Goal: Transaction & Acquisition: Obtain resource

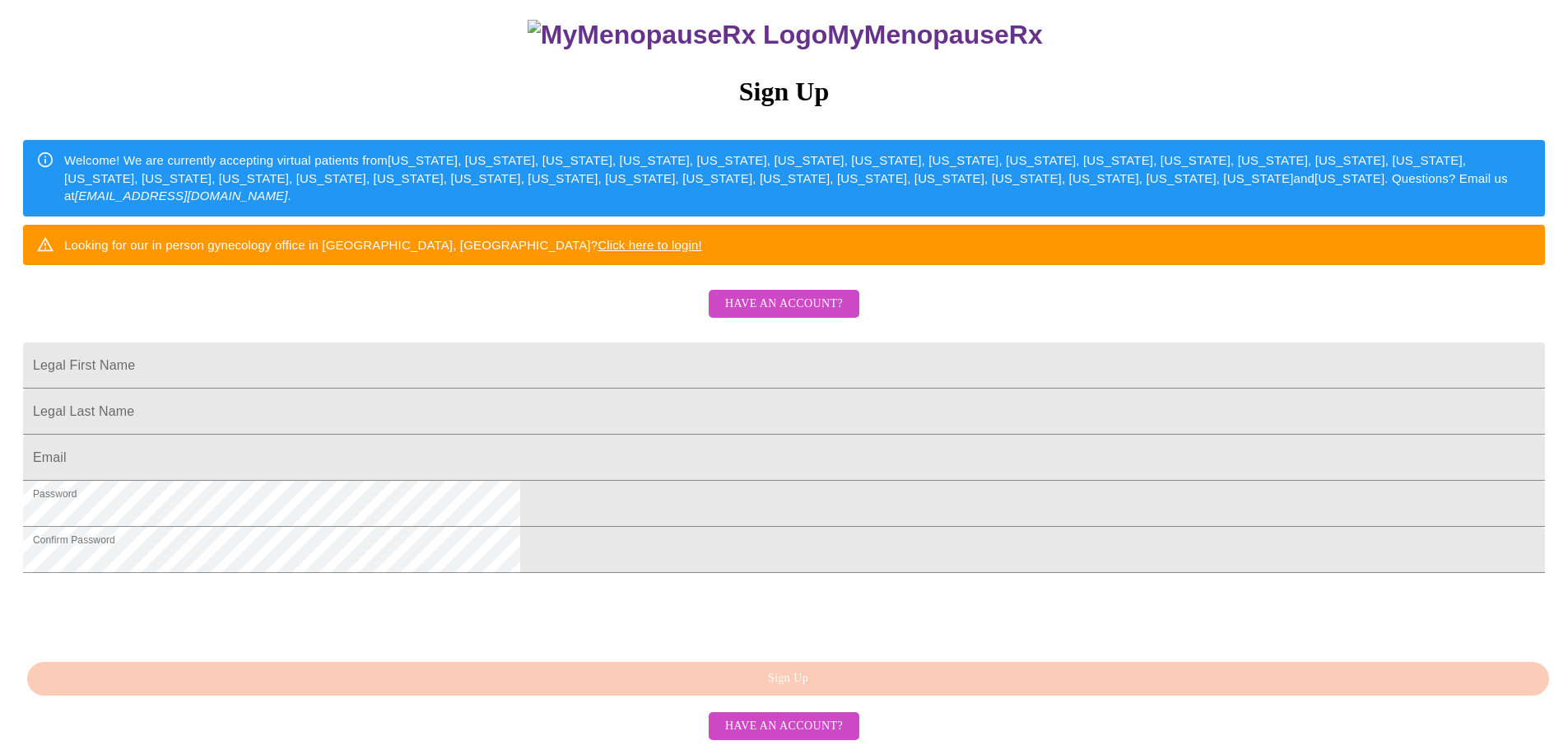
scroll to position [289, 0]
click at [797, 730] on span "Have an account?" at bounding box center [784, 726] width 117 height 21
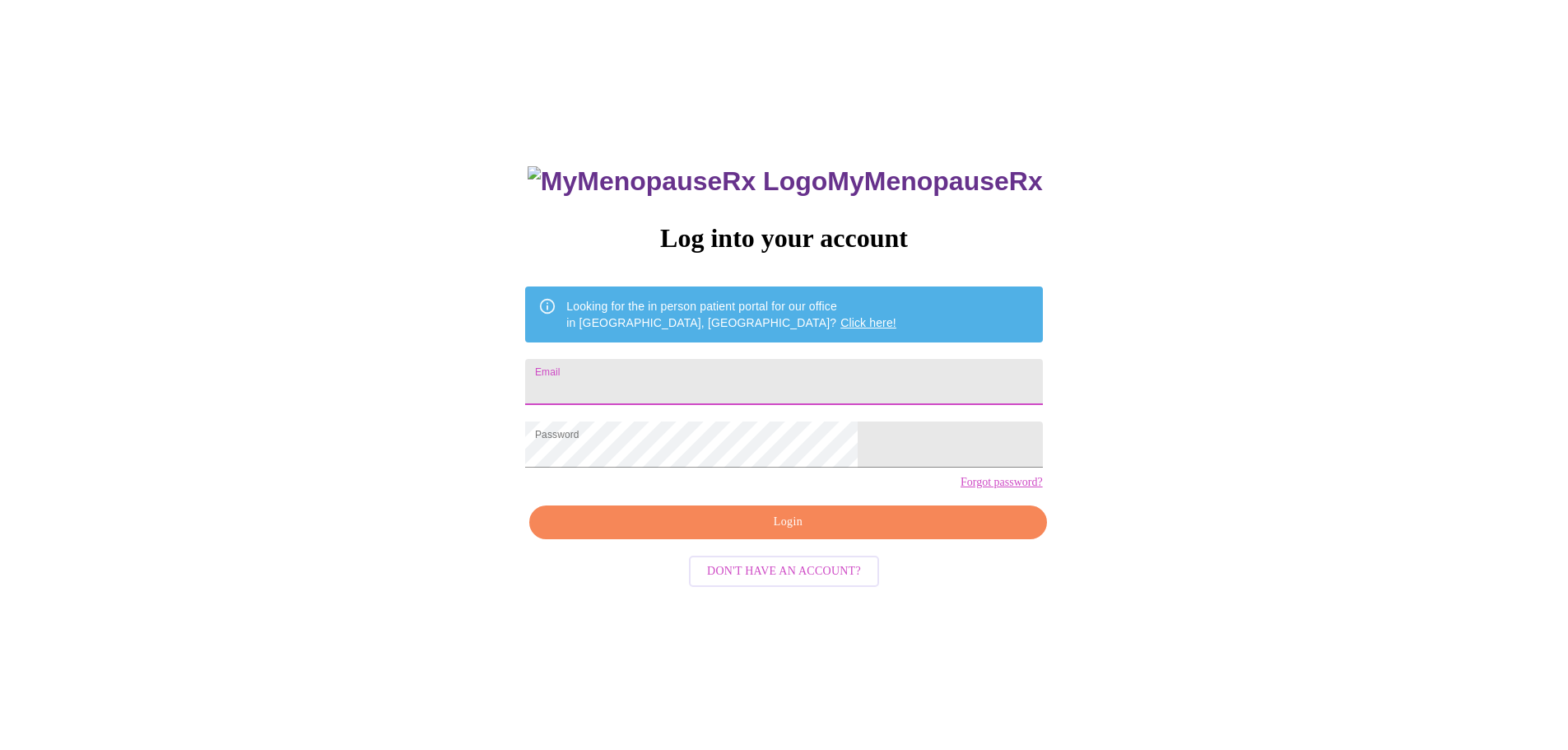
click at [734, 383] on input "Email" at bounding box center [784, 382] width 517 height 46
type input "ccrunk75@gmail.com"
click at [745, 533] on span "Login" at bounding box center [787, 522] width 479 height 21
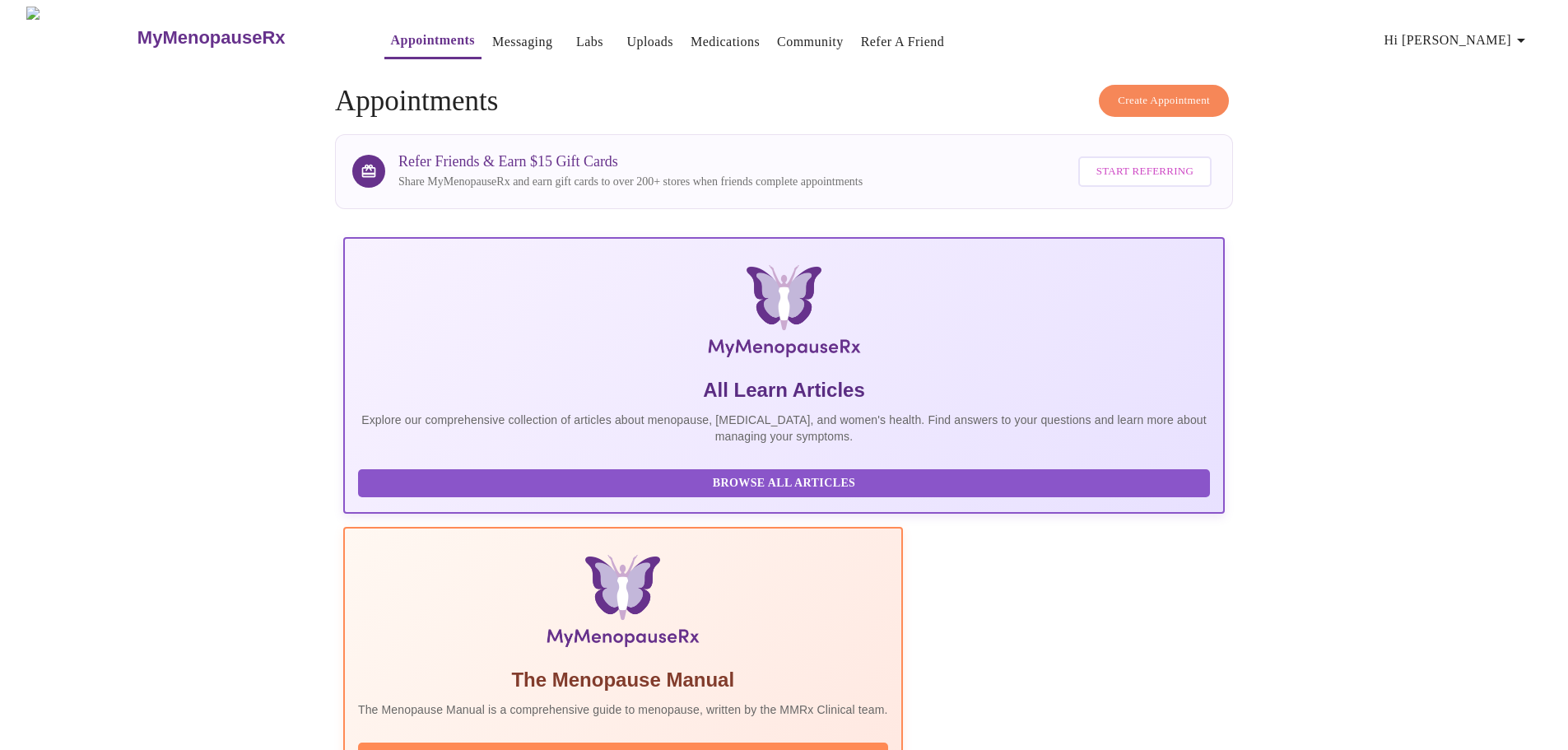
click at [577, 34] on link "Labs" at bounding box center [590, 42] width 27 height 23
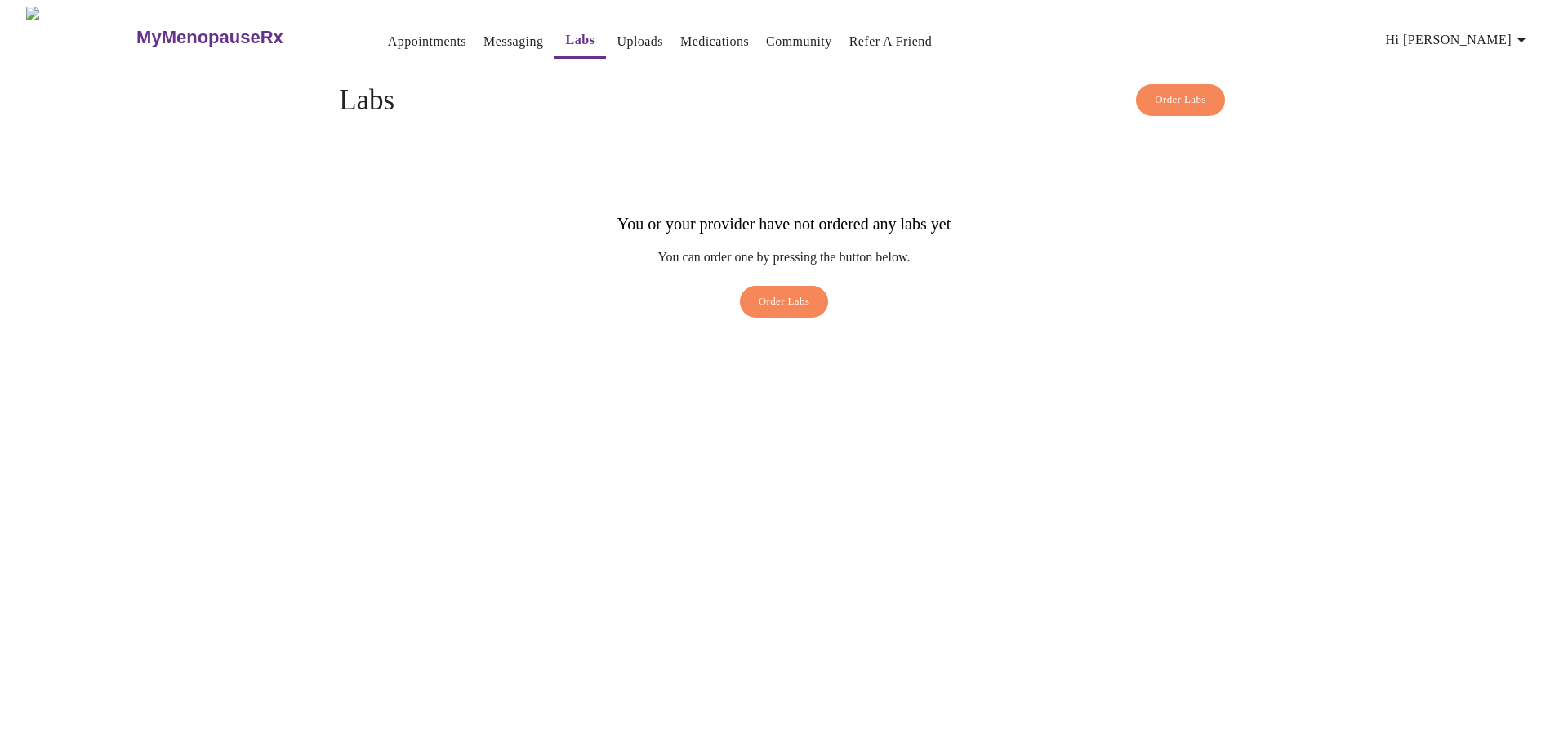
click at [483, 40] on link "Messaging" at bounding box center [513, 41] width 59 height 23
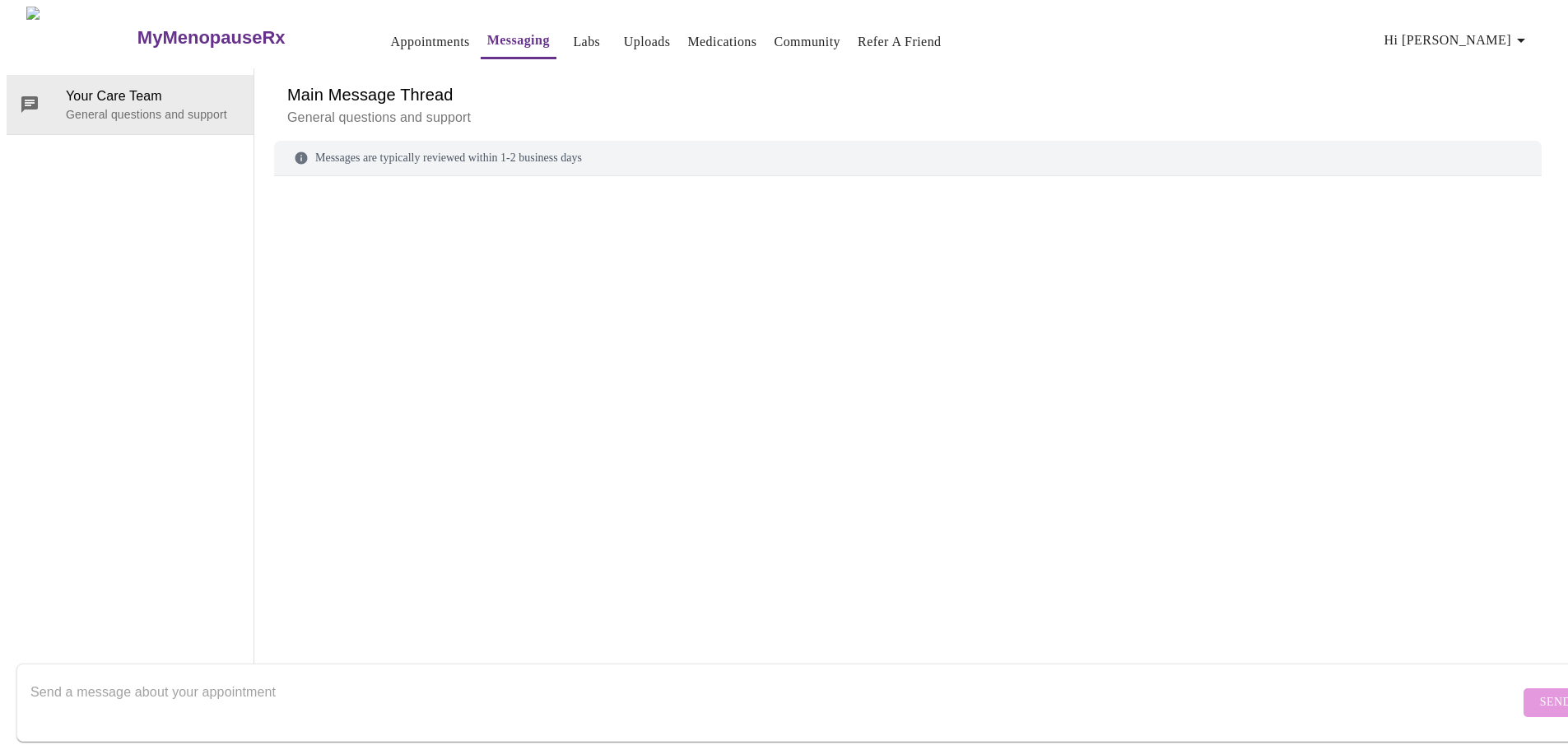
click at [391, 35] on link "Appointments" at bounding box center [430, 42] width 79 height 23
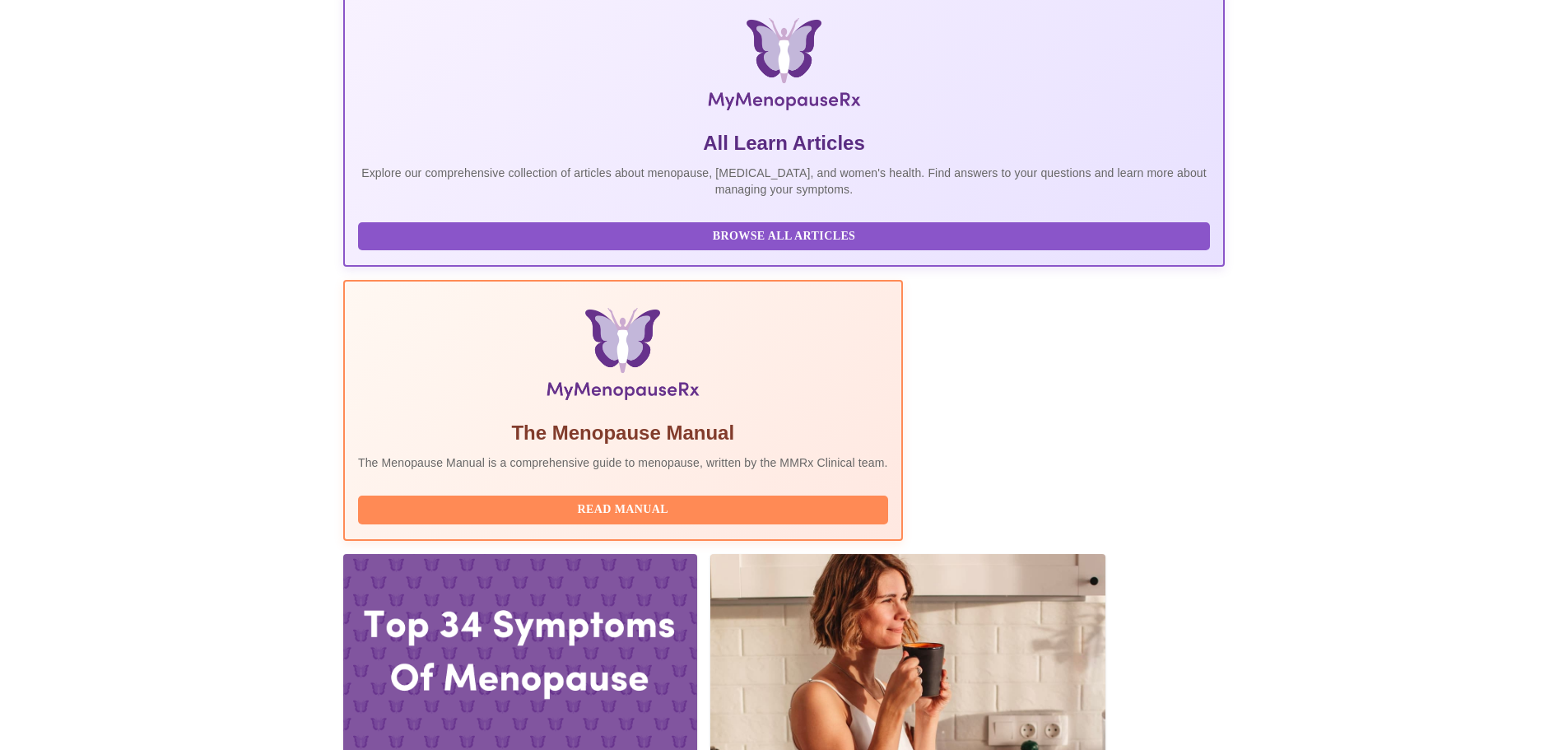
scroll to position [337, 0]
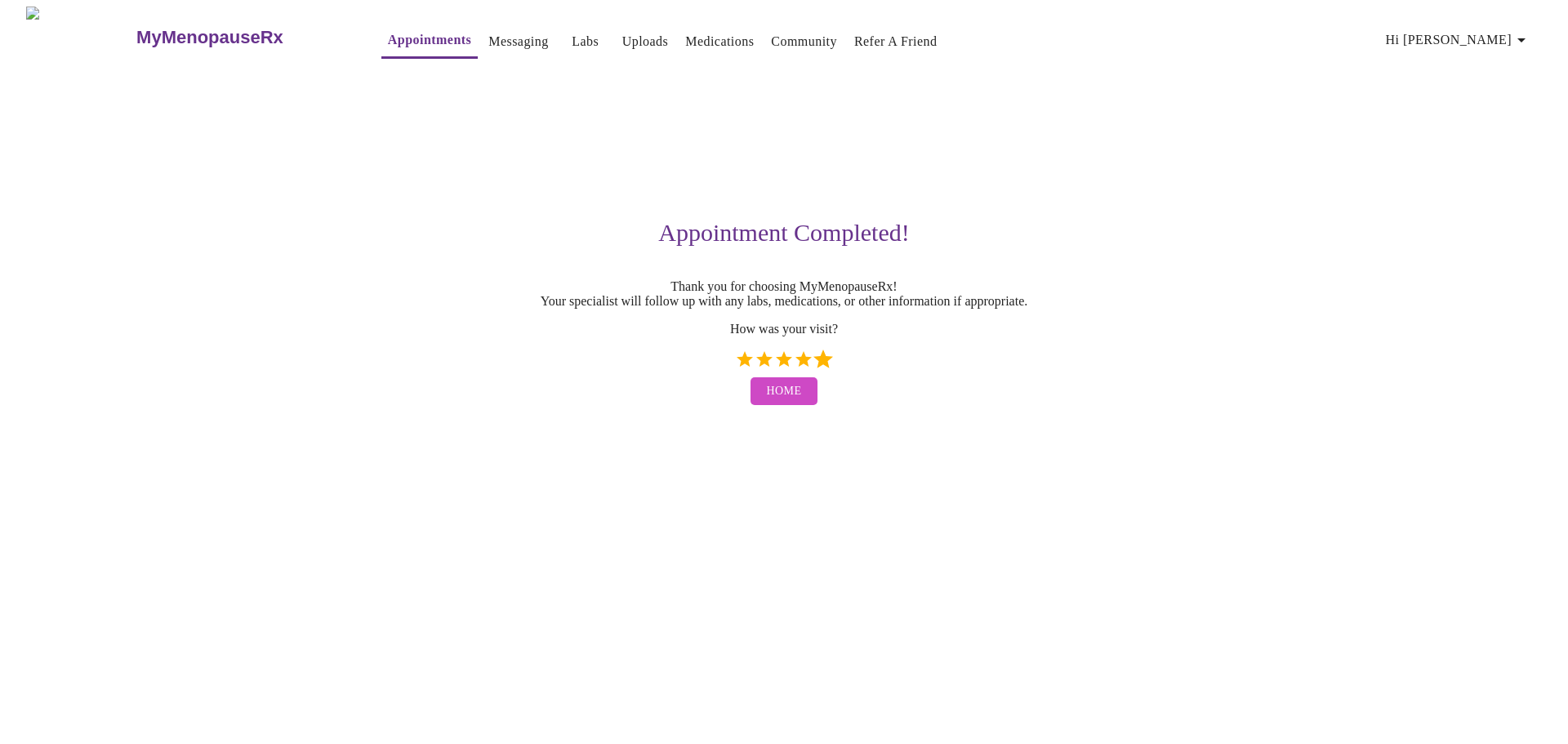
click at [821, 369] on label "5 Stars" at bounding box center [823, 359] width 20 height 20
click at [735, 366] on input "5 Stars" at bounding box center [734, 365] width 1 height 1
radio input "true"
click at [787, 402] on span "Home" at bounding box center [784, 392] width 36 height 21
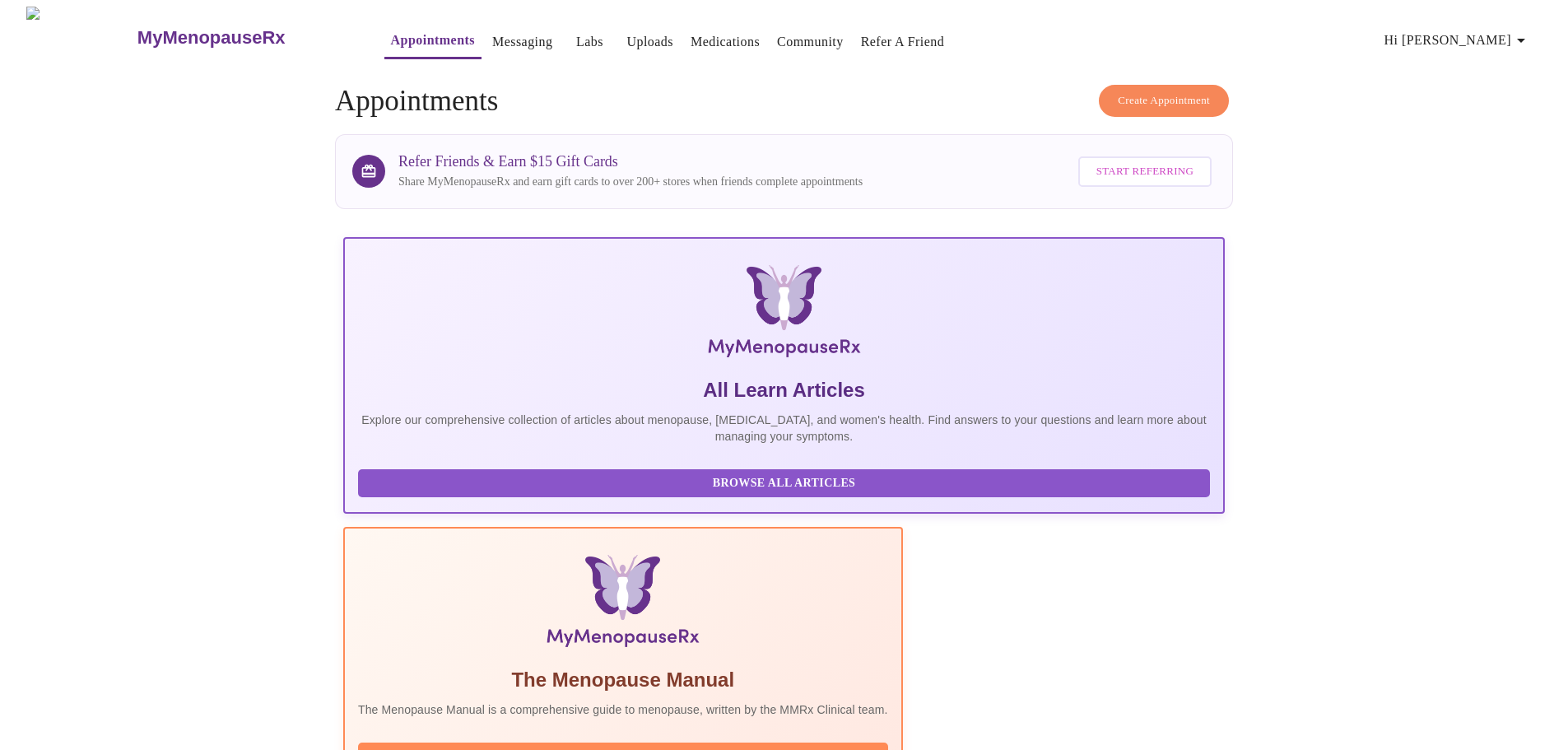
click at [691, 31] on link "Medications" at bounding box center [726, 42] width 70 height 23
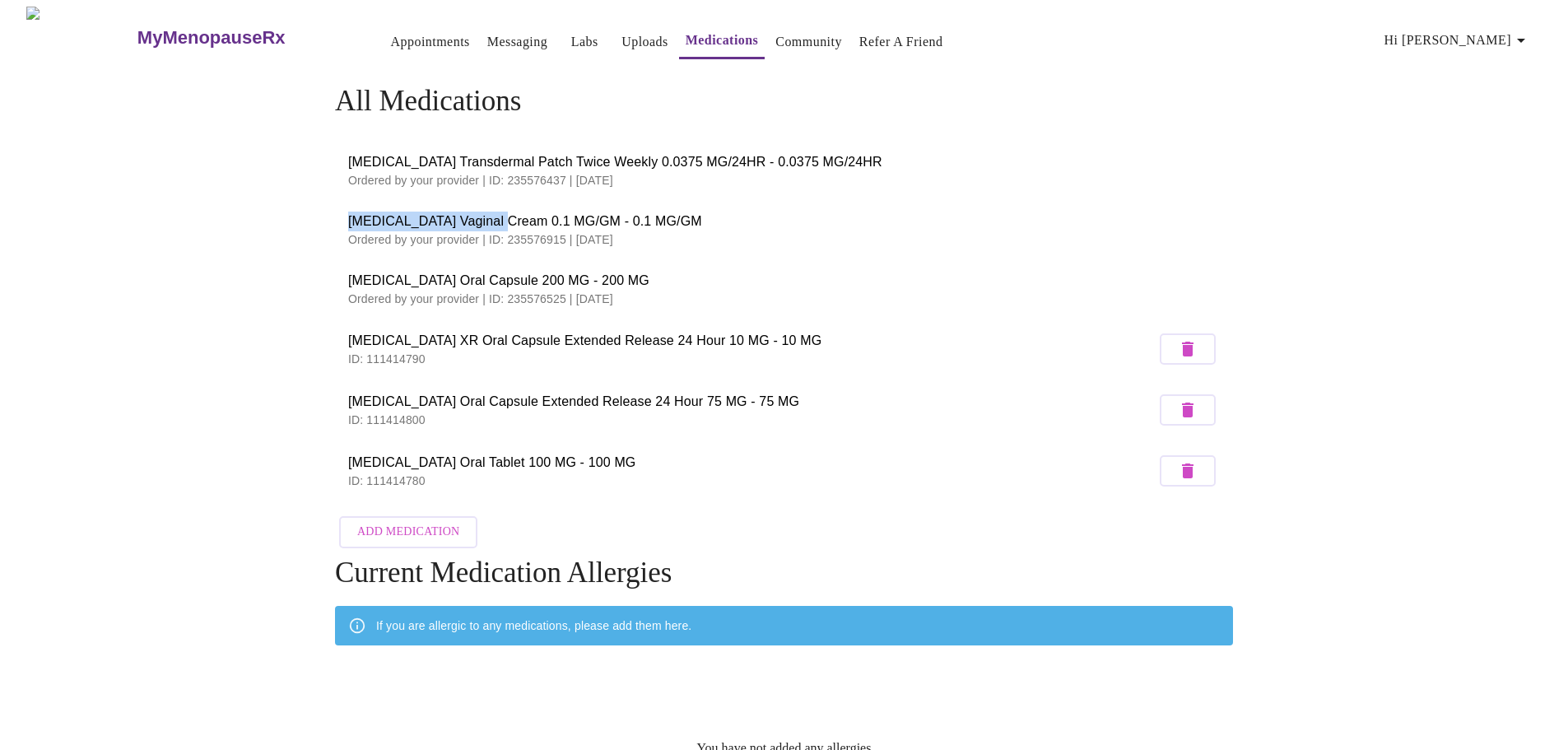
drag, startPoint x: 346, startPoint y: 210, endPoint x: 491, endPoint y: 213, distance: 145.0
click at [491, 213] on li "Estradiol Vaginal Cream 0.1 MG/GM - 0.1 MG/GM Ordered by your provider | ID: 23…" at bounding box center [784, 230] width 898 height 60
copy span "Estradiol Vaginal Cream"
drag, startPoint x: 348, startPoint y: 153, endPoint x: 601, endPoint y: 160, distance: 253.1
click at [601, 160] on span "Estradiol Transdermal Patch Twice Weekly 0.0375 MG/24HR - 0.0375 MG/24HR" at bounding box center [784, 162] width 872 height 20
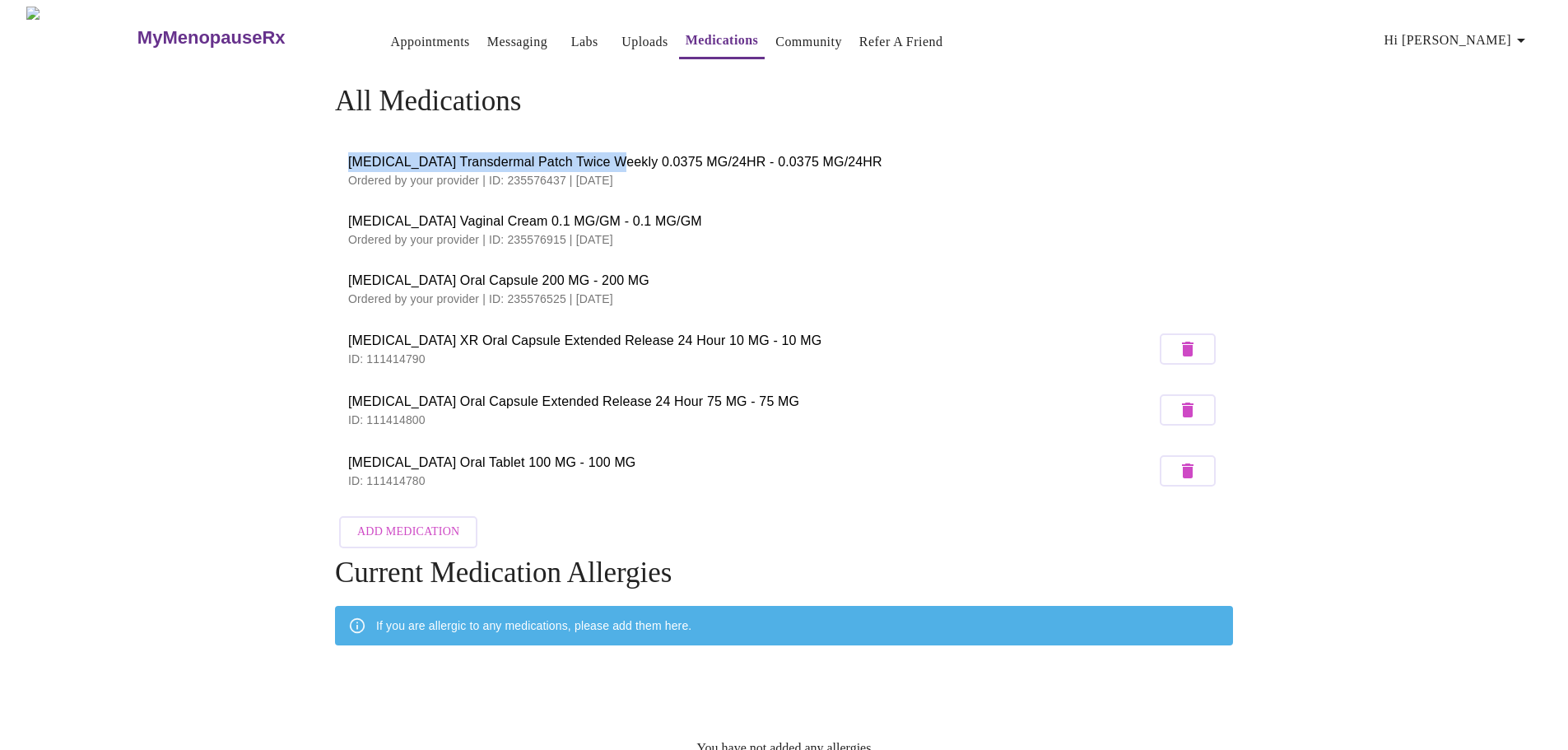
copy span "Estradiol Transdermal Patch Twice Weekly"
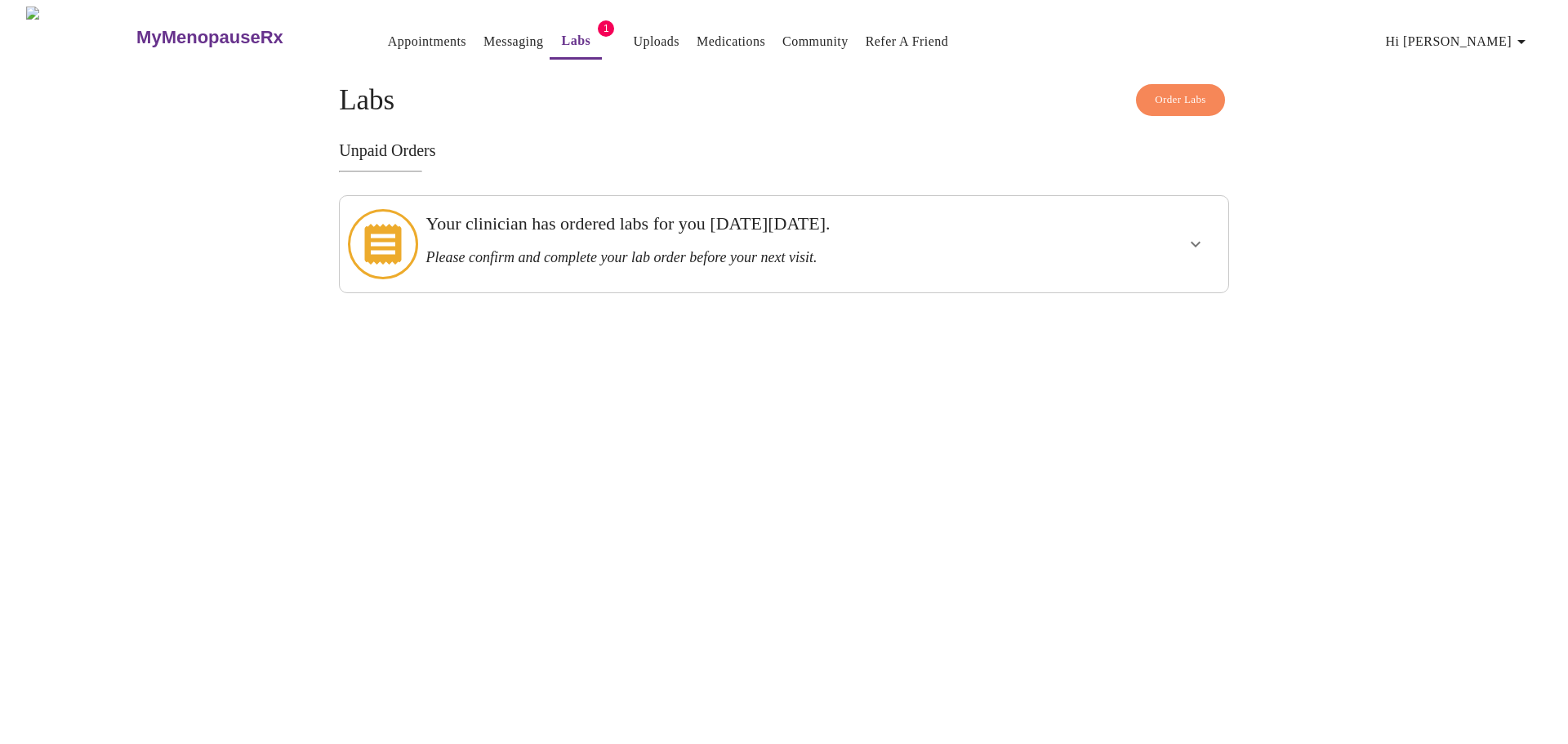
click at [1169, 225] on div at bounding box center [1148, 244] width 146 height 83
click at [1192, 235] on icon "show more" at bounding box center [1195, 245] width 20 height 20
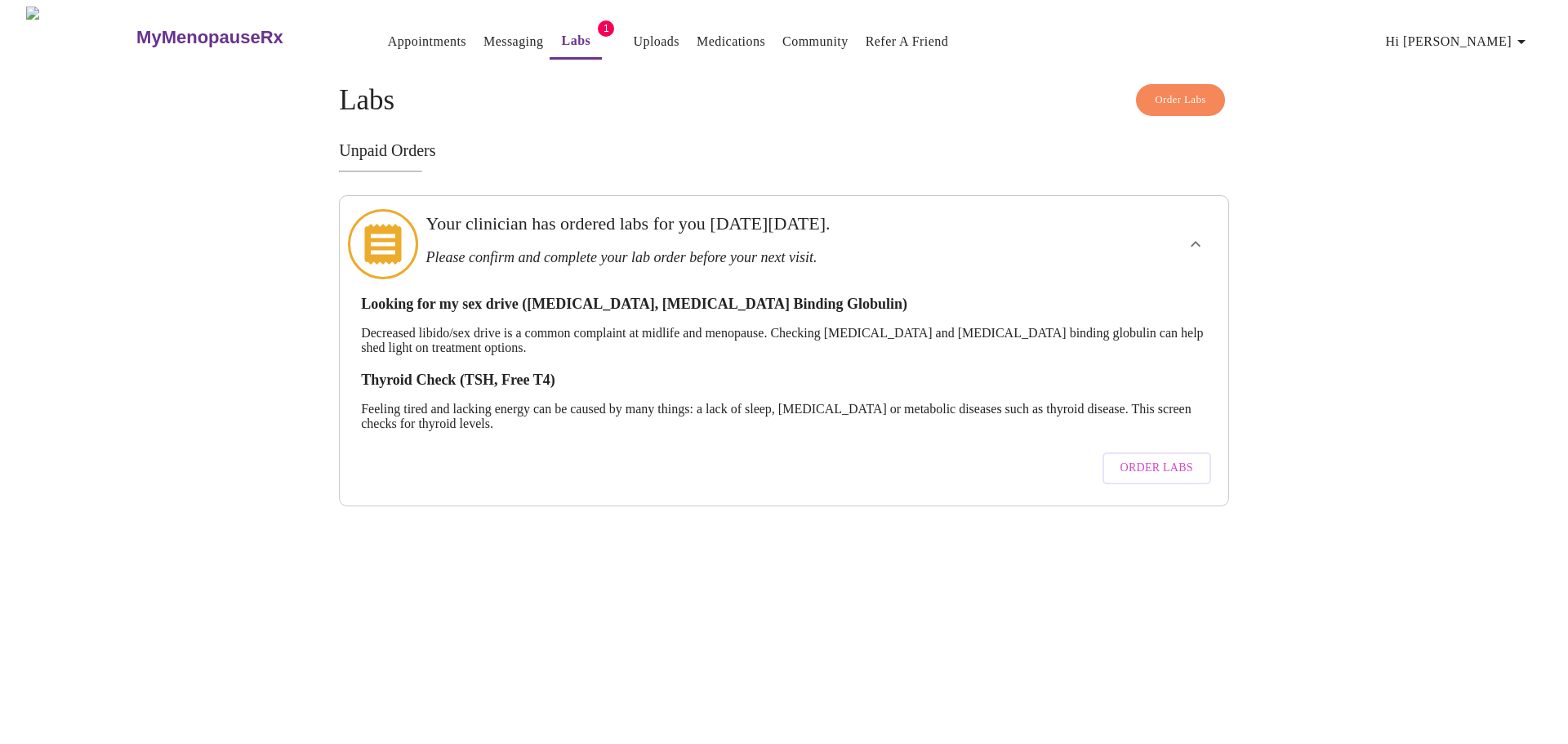
click at [1157, 458] on span "Order Labs" at bounding box center [1157, 468] width 73 height 21
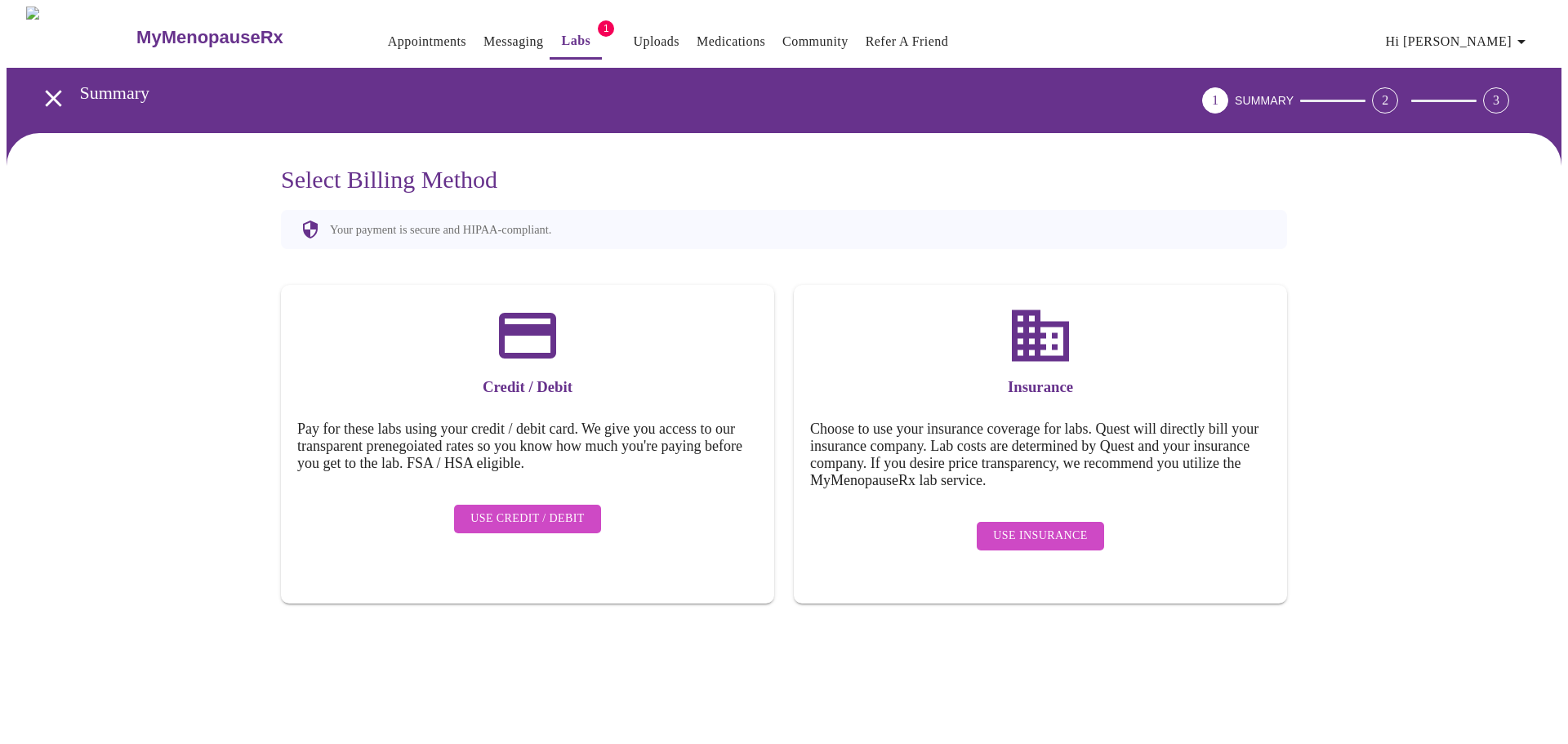
click at [1077, 526] on span "Use Insurance" at bounding box center [1039, 536] width 94 height 21
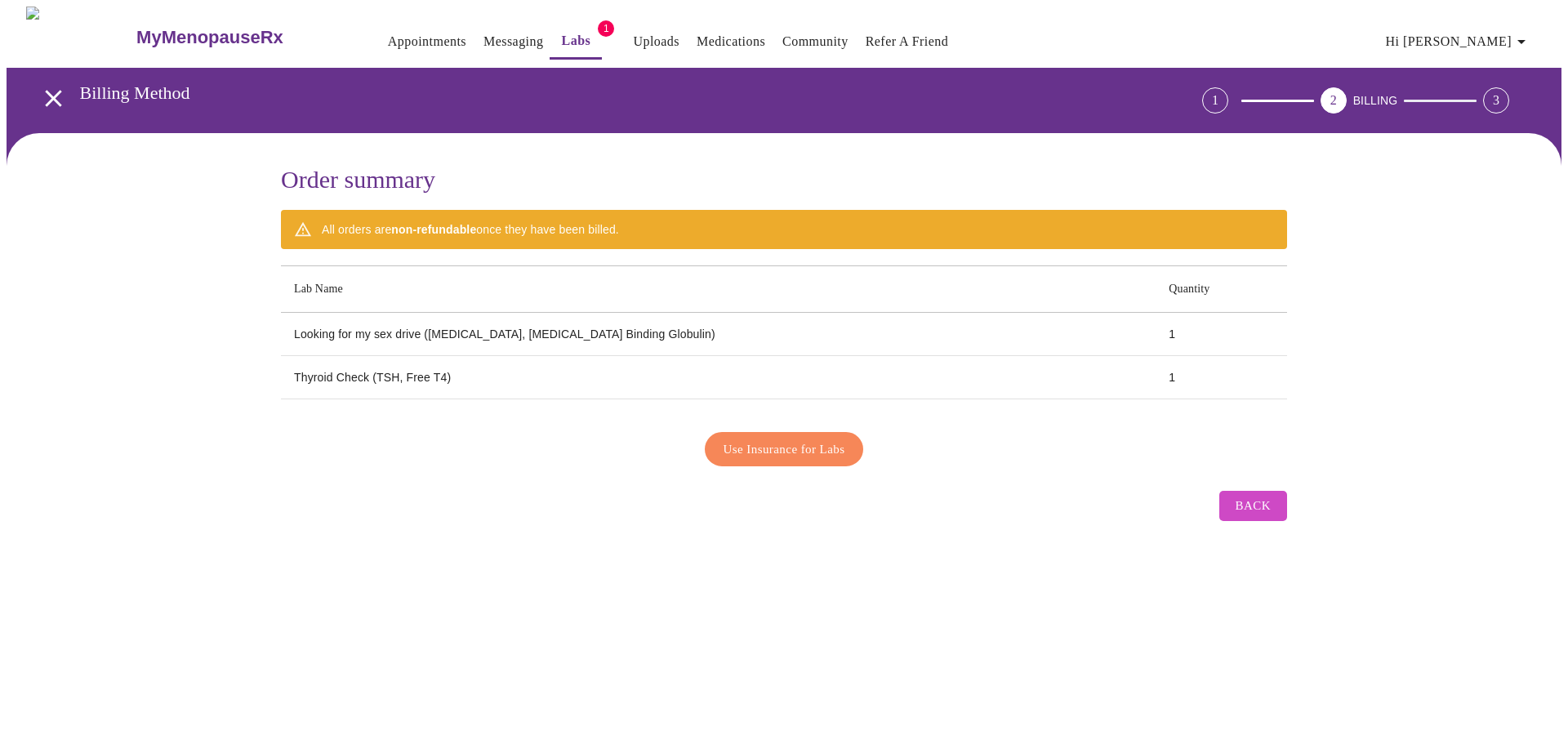
click at [823, 439] on span "Use Insurance for Labs" at bounding box center [784, 450] width 121 height 22
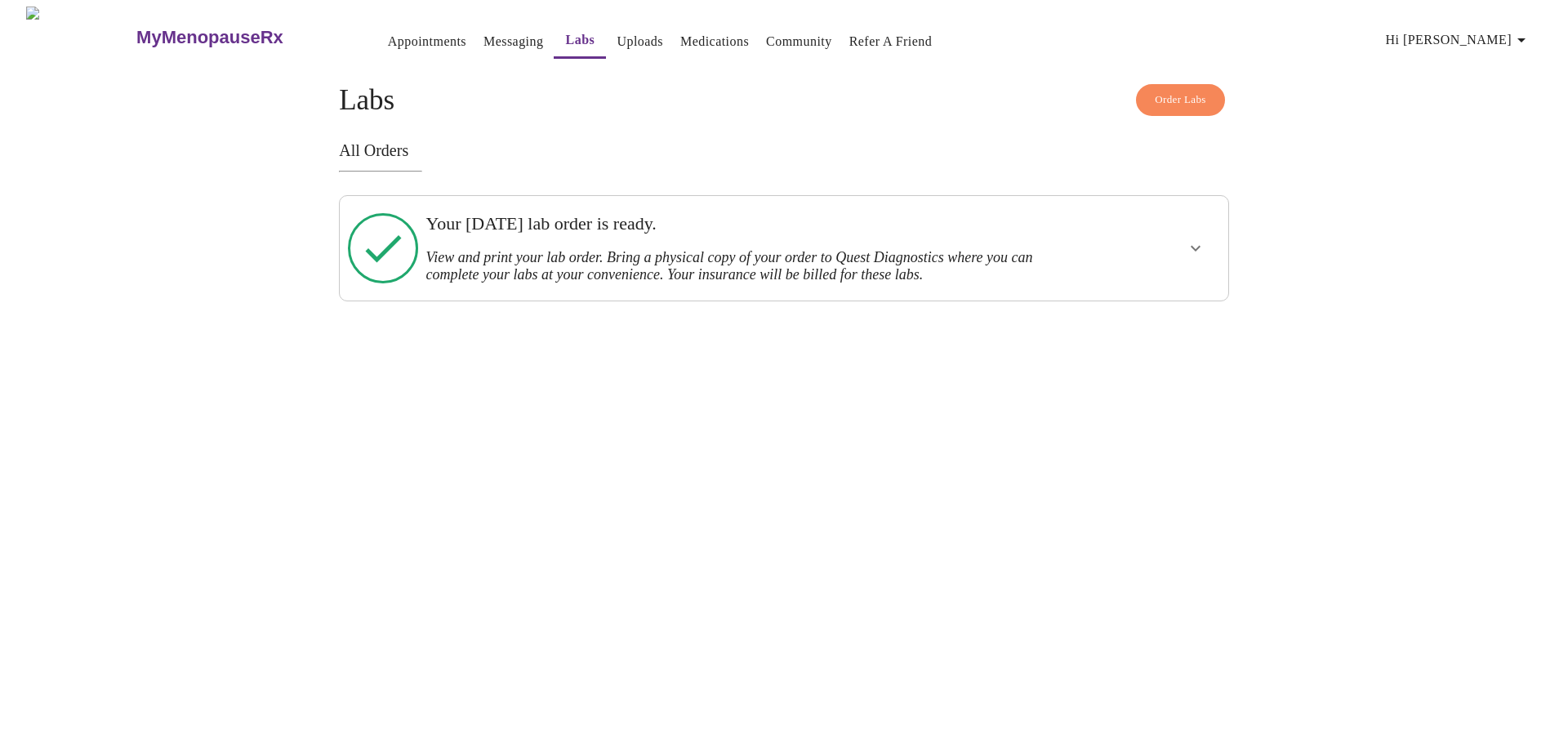
click at [566, 38] on link "Labs" at bounding box center [581, 39] width 30 height 23
click at [1196, 241] on icon "show more" at bounding box center [1195, 249] width 20 height 20
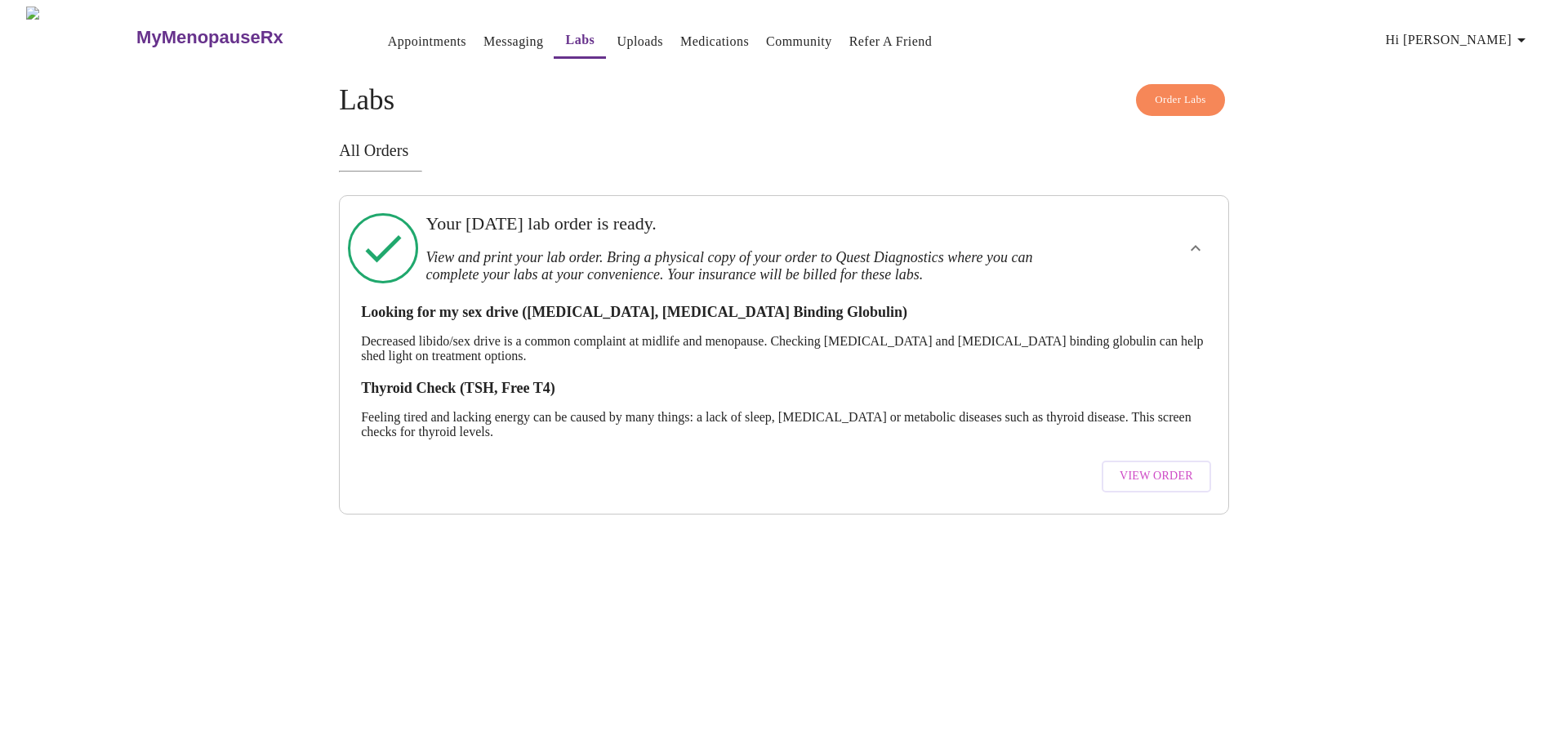
click at [1175, 470] on span "View Order" at bounding box center [1156, 477] width 74 height 21
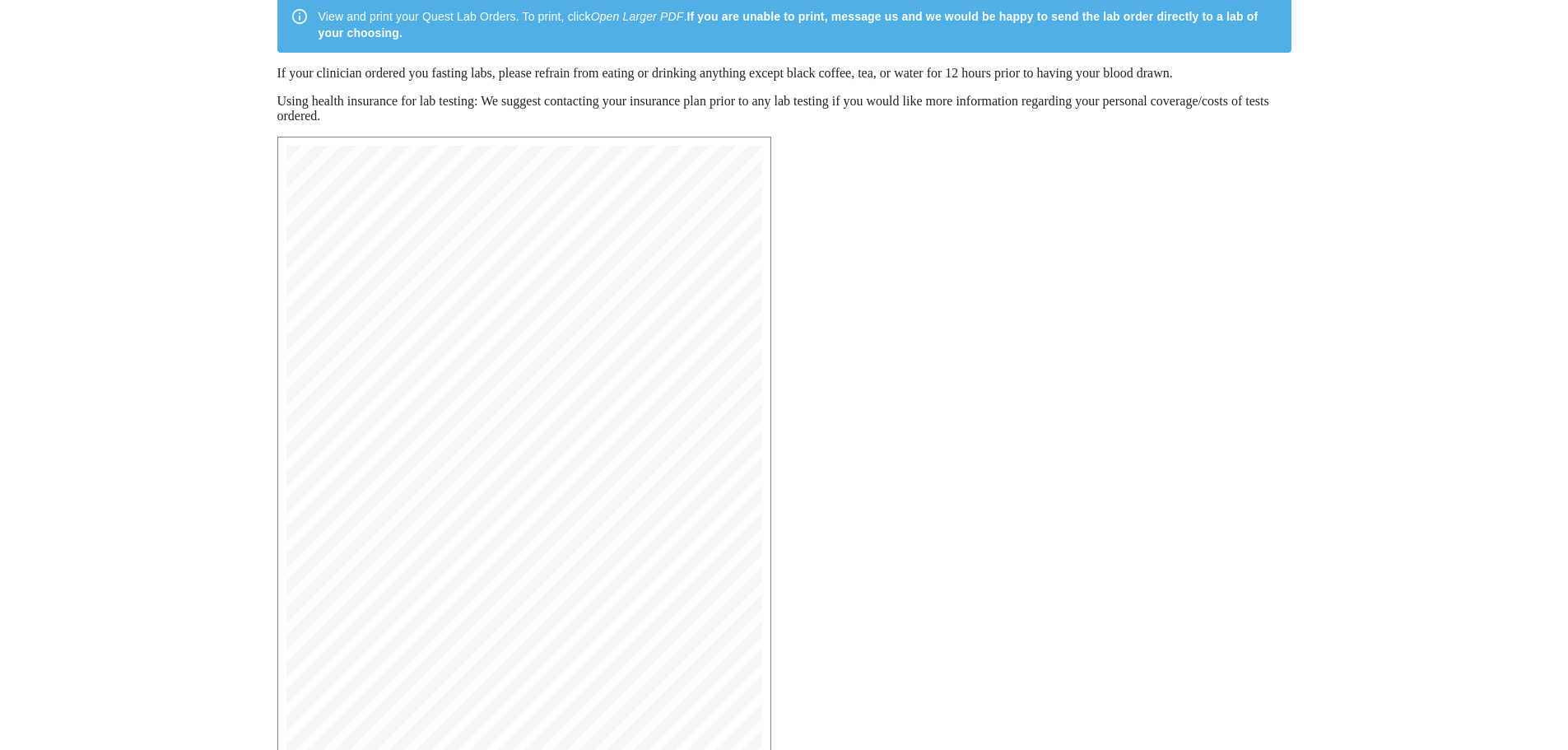
scroll to position [263, 0]
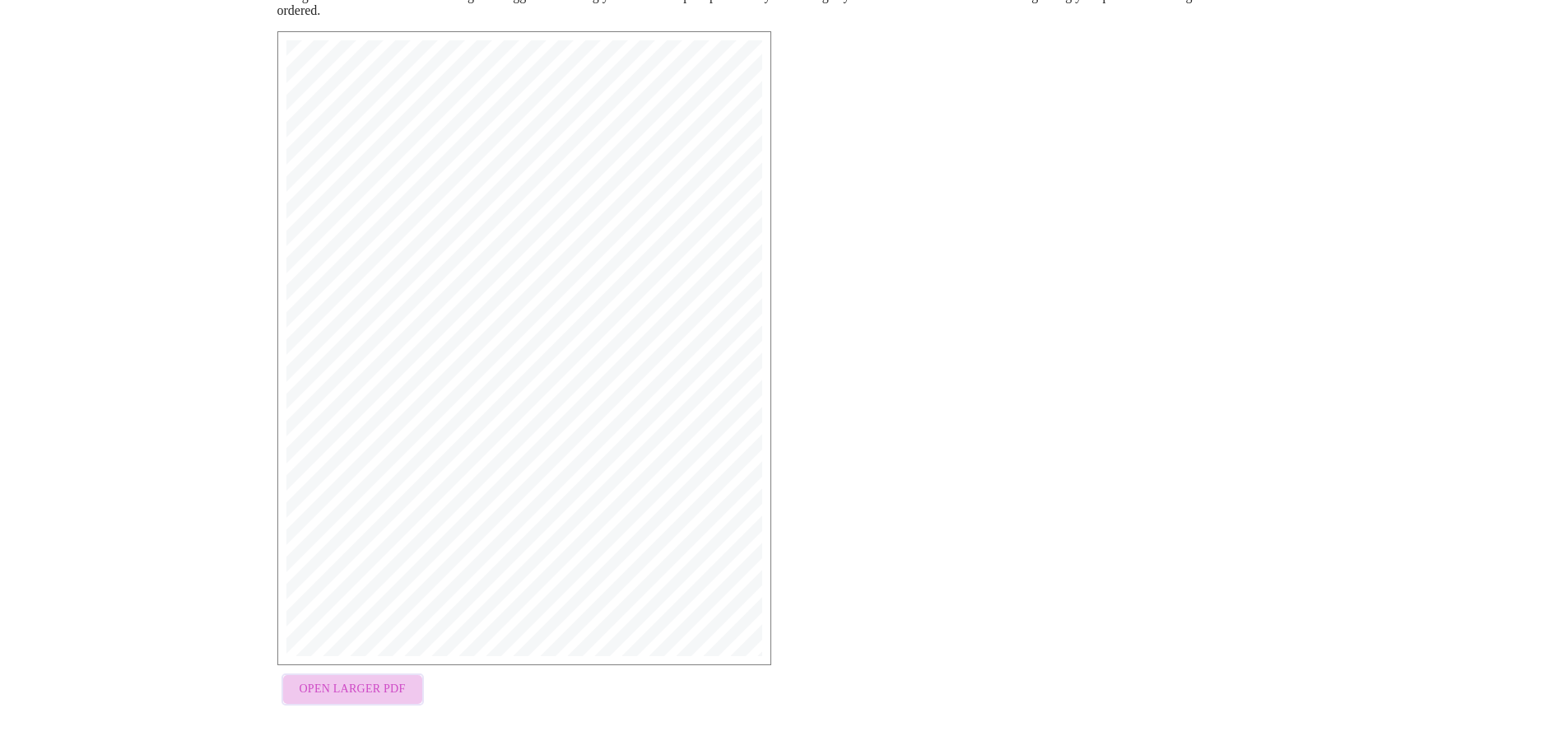
click at [375, 695] on span "Open Larger PDF" at bounding box center [352, 689] width 106 height 21
drag, startPoint x: 467, startPoint y: 290, endPoint x: 351, endPoint y: 689, distance: 415.5
click at [351, 689] on span "Open Larger PDF" at bounding box center [352, 689] width 106 height 21
